Goal: Task Accomplishment & Management: Use online tool/utility

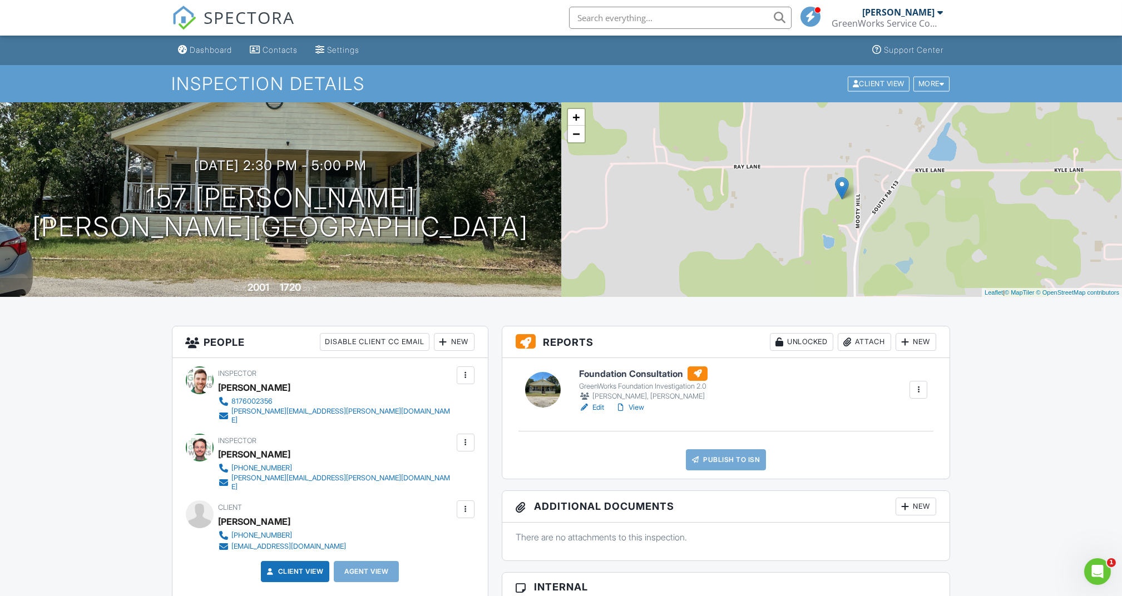
click at [865, 344] on div "Attach" at bounding box center [864, 342] width 53 height 18
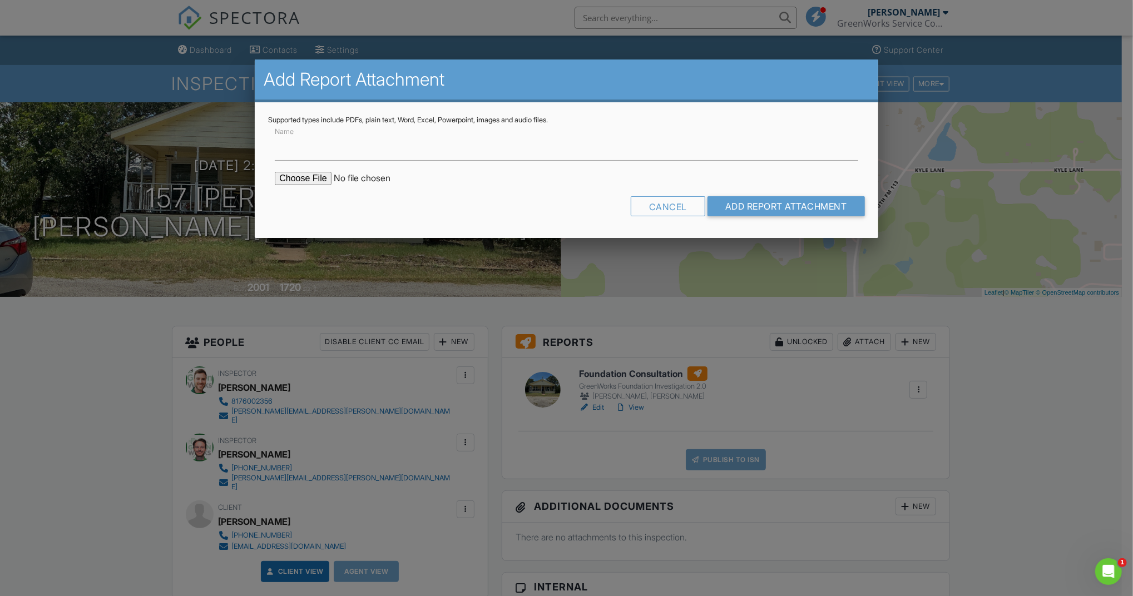
click at [305, 181] on input "file" at bounding box center [369, 178] width 189 height 13
type input "C:\fakepath\157 Mooty Hl - Millsap -TX- ELEV-Elev.pdf"
click at [511, 155] on input "Name" at bounding box center [566, 146] width 583 height 27
type input "Foundation Elevation Survey"
click at [769, 209] on input "Add Report Attachment" at bounding box center [785, 206] width 157 height 20
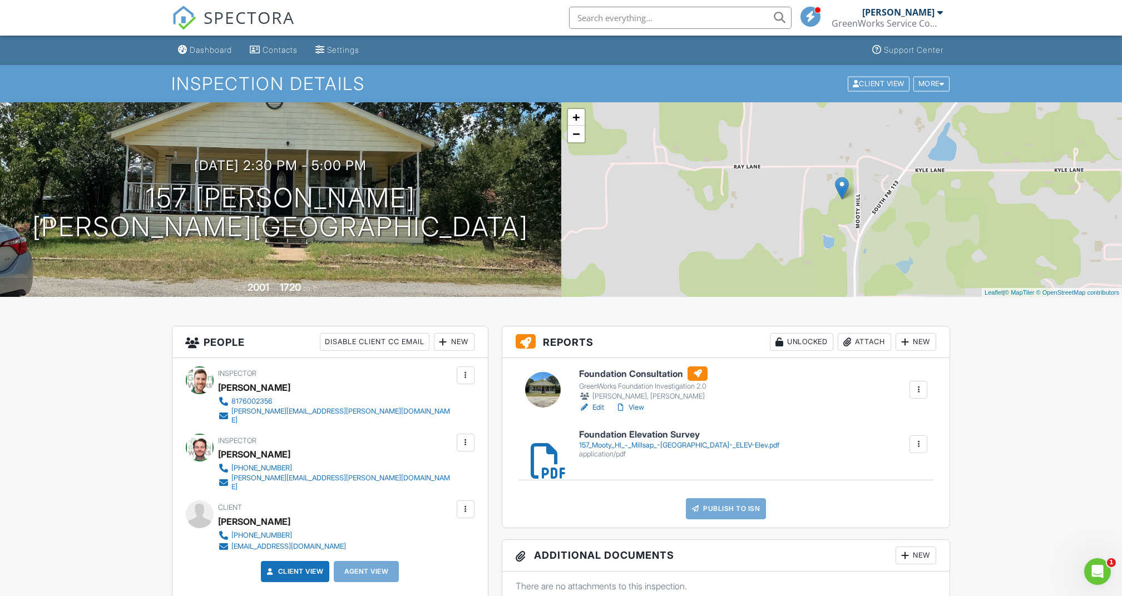
click at [601, 408] on link "Edit" at bounding box center [591, 407] width 25 height 11
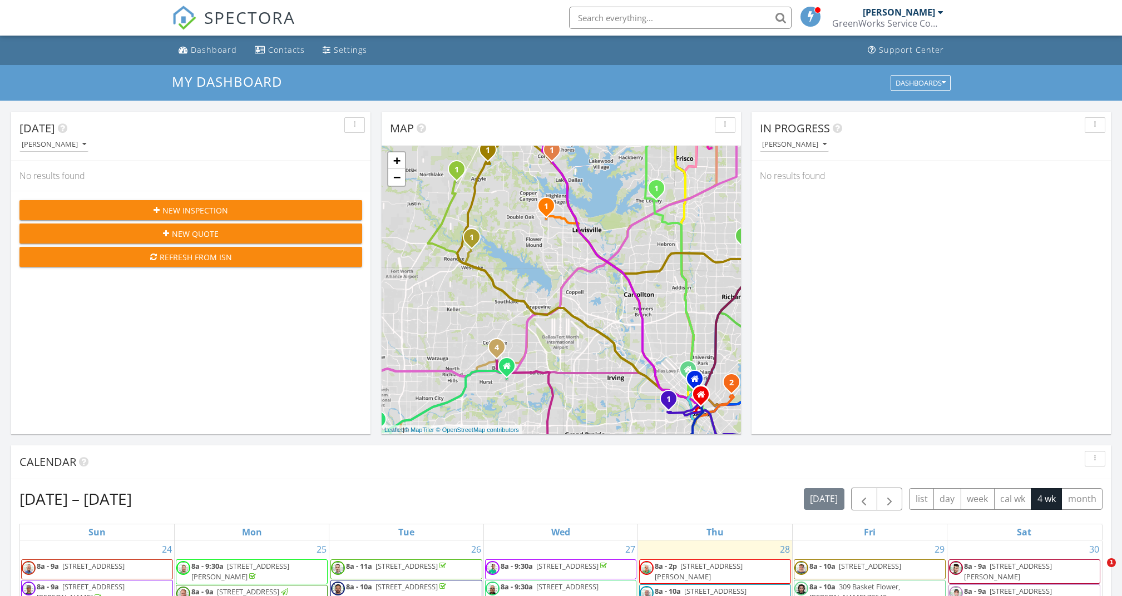
drag, startPoint x: 0, startPoint y: 0, endPoint x: 708, endPoint y: 19, distance: 708.2
click at [706, 22] on input "text" at bounding box center [680, 18] width 222 height 22
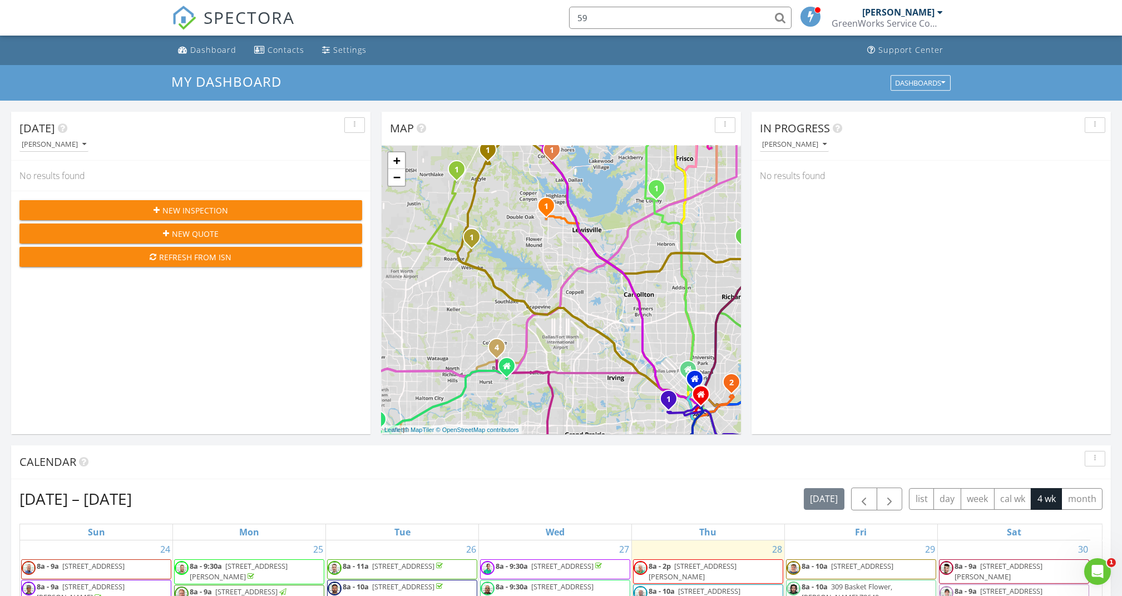
scroll to position [1034, 1145]
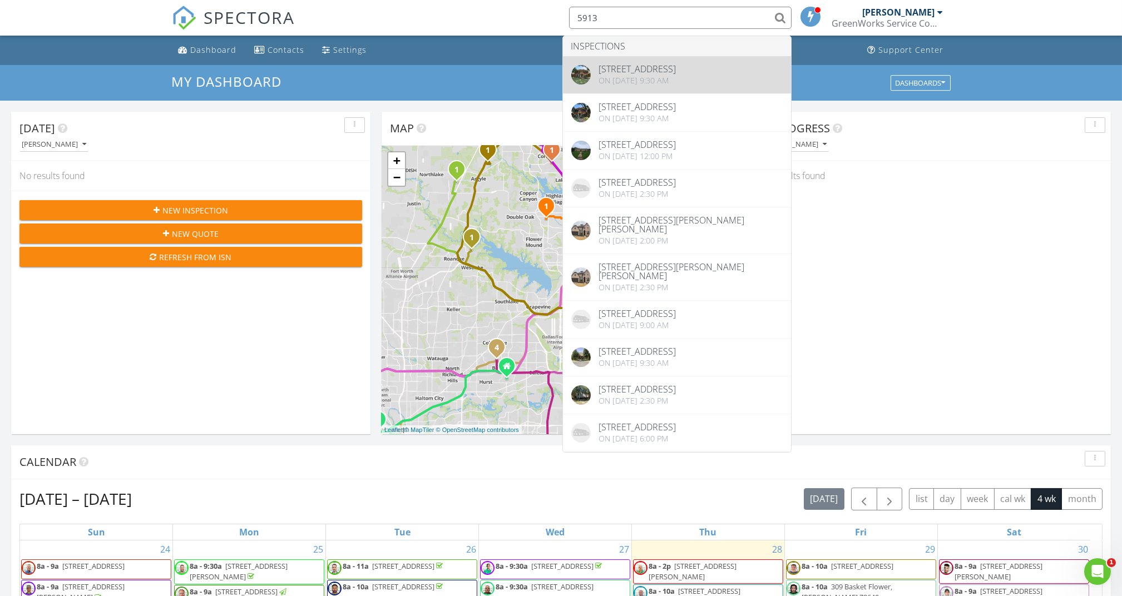
type input "5913"
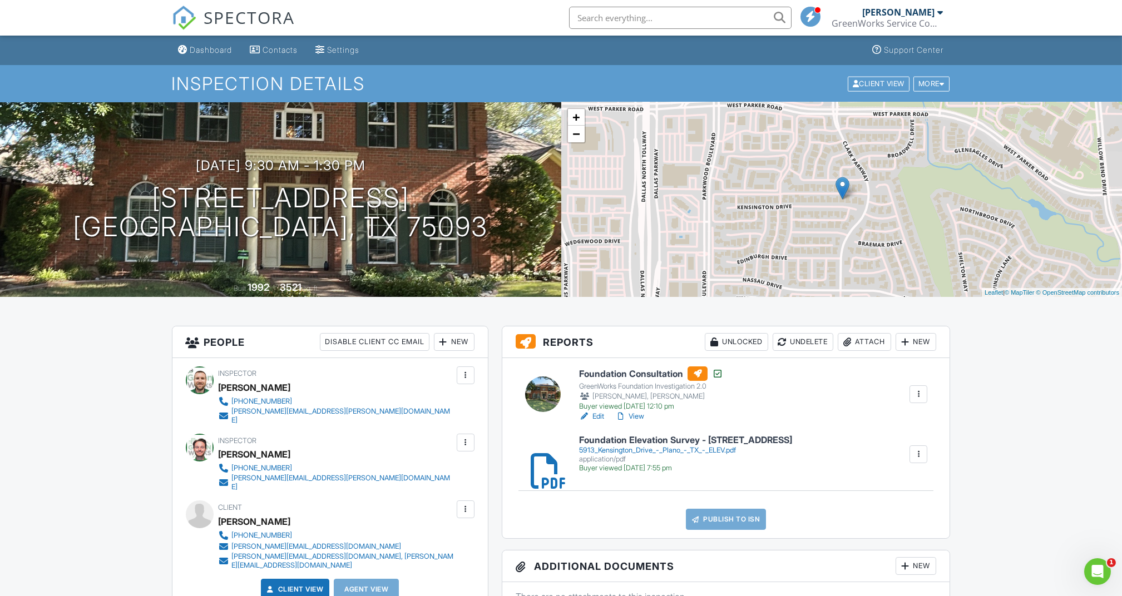
click at [721, 18] on input "text" at bounding box center [680, 18] width 222 height 22
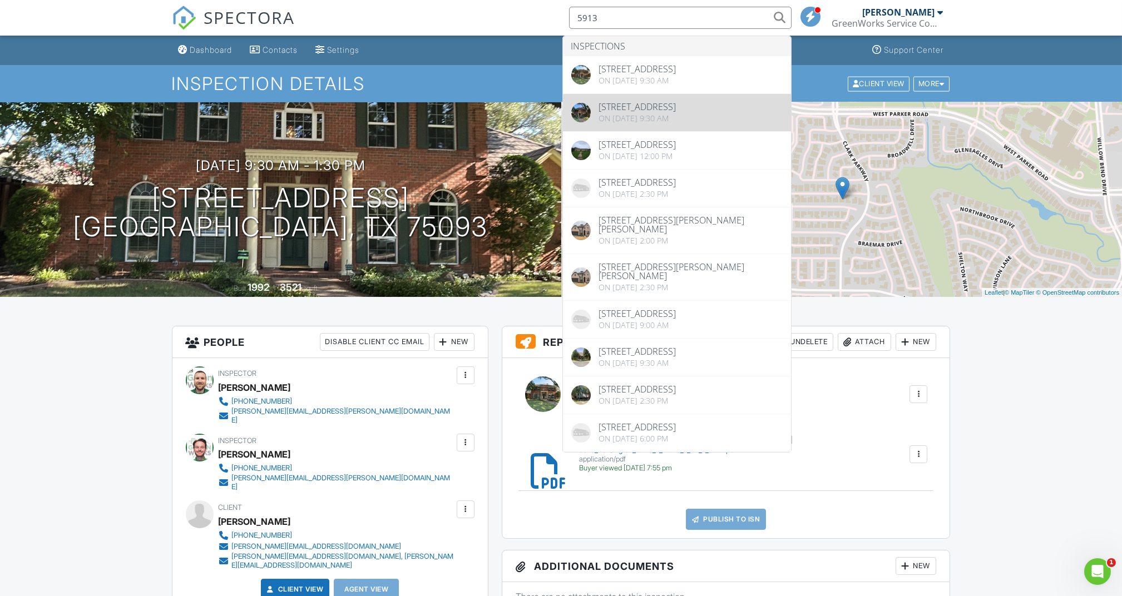
type input "5913"
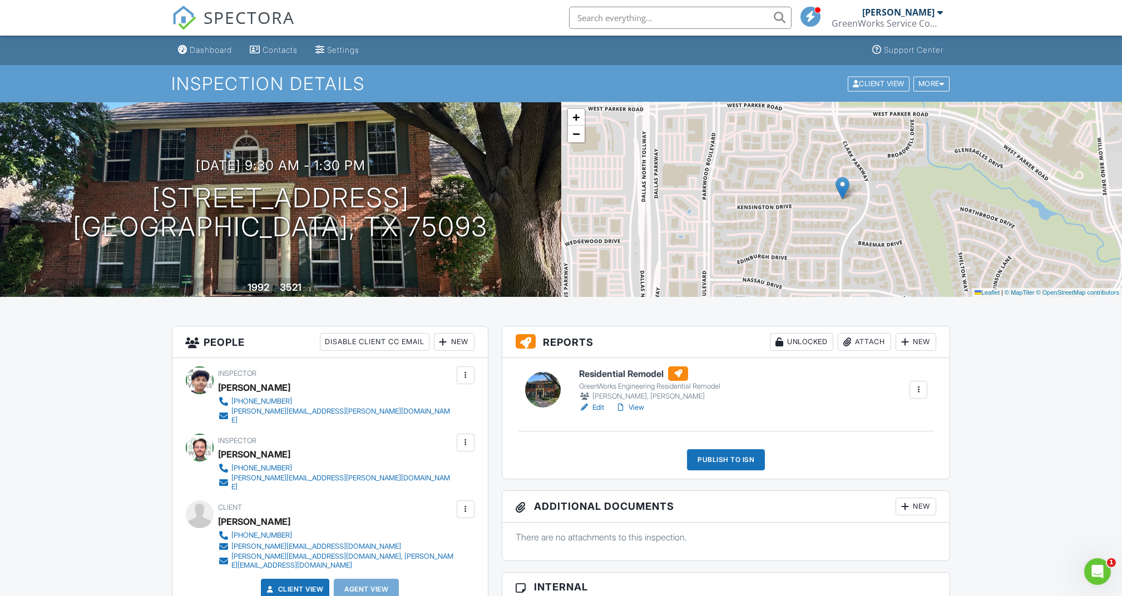
click at [602, 408] on link "Edit" at bounding box center [591, 407] width 25 height 11
